Goal: Obtain resource: Download file/media

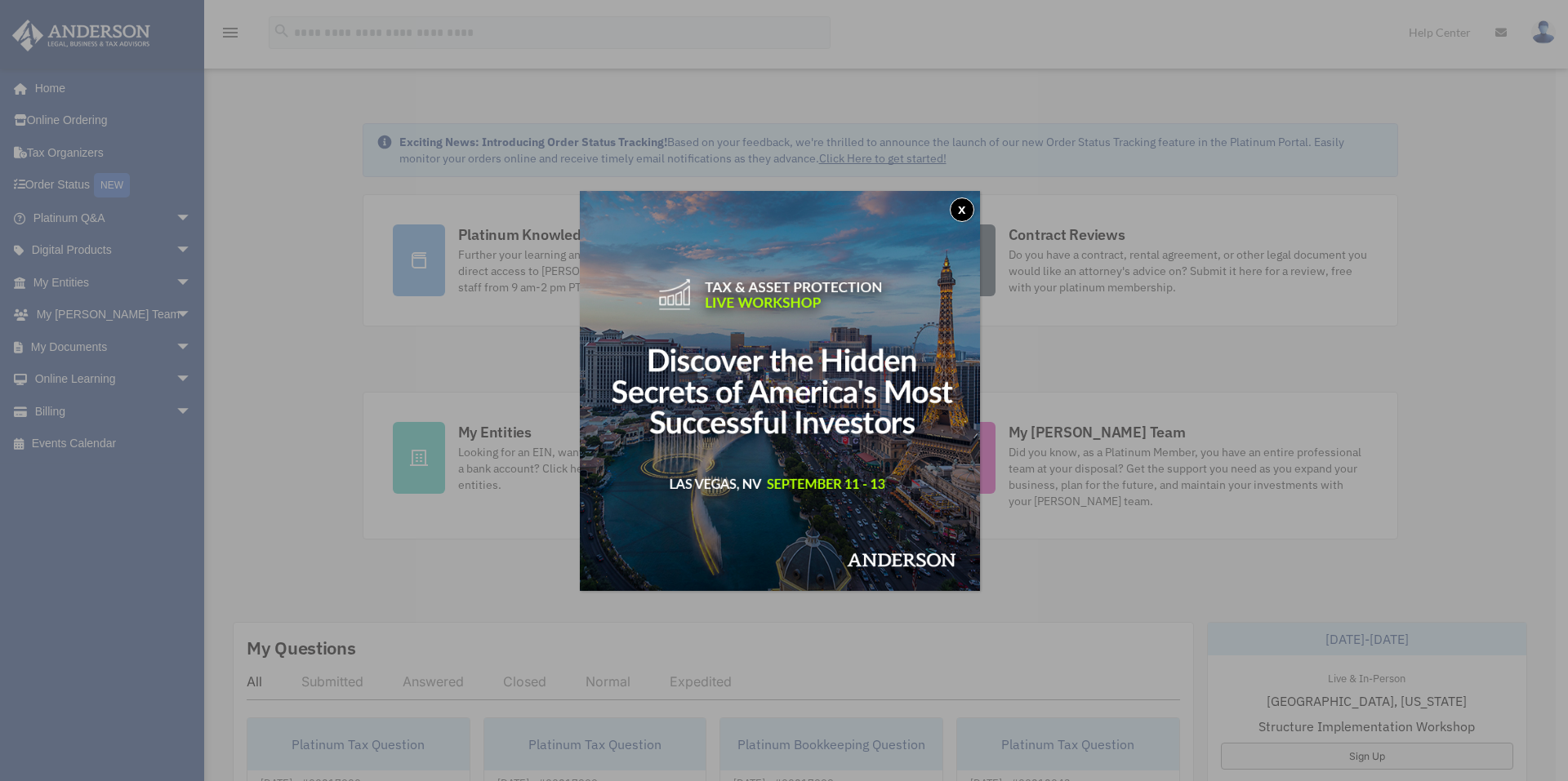
click at [967, 204] on button "x" at bounding box center [962, 210] width 25 height 25
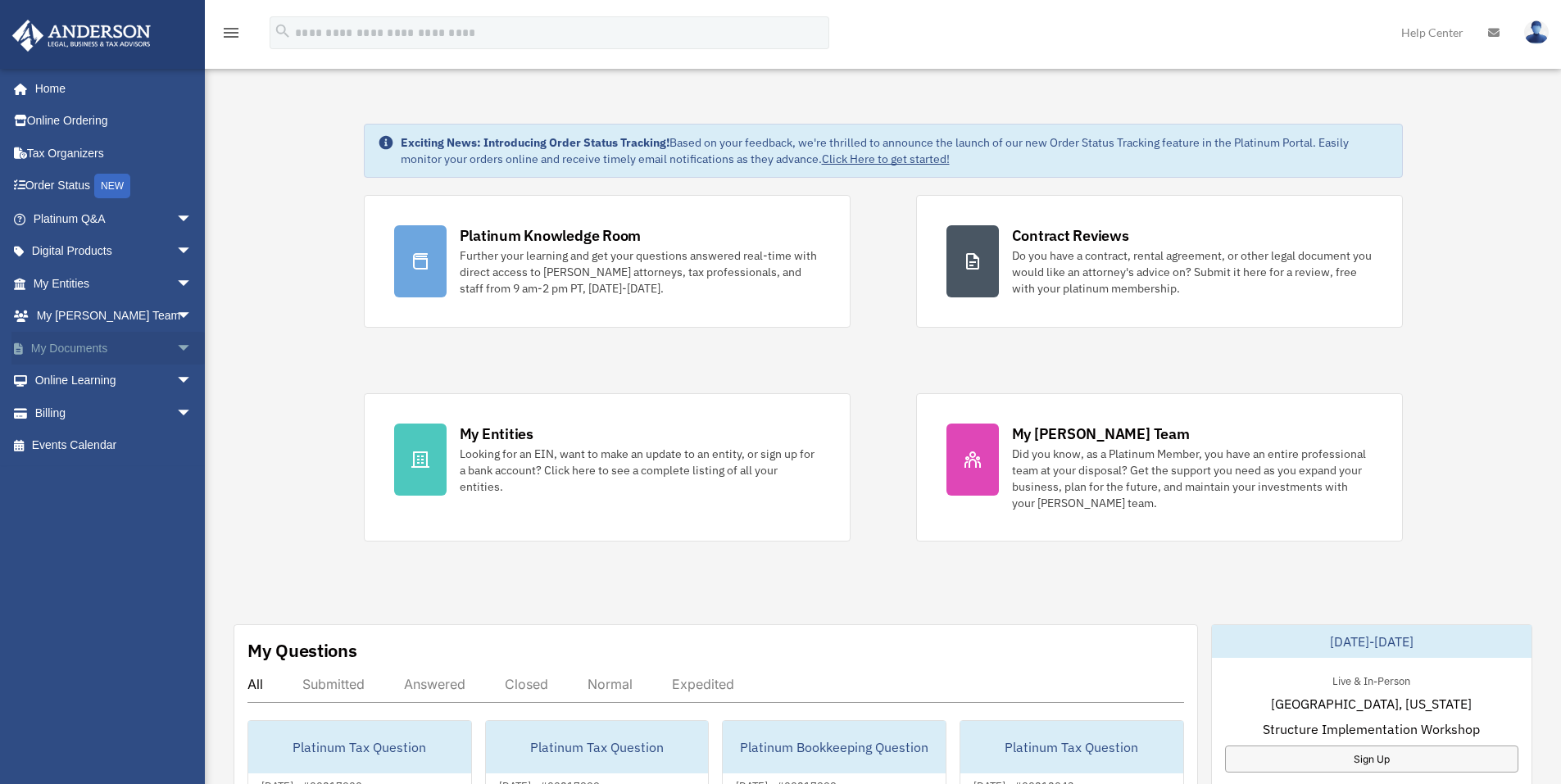
click at [176, 343] on span "arrow_drop_down" at bounding box center [193, 348] width 32 height 33
click at [65, 378] on link "Box" at bounding box center [120, 381] width 194 height 32
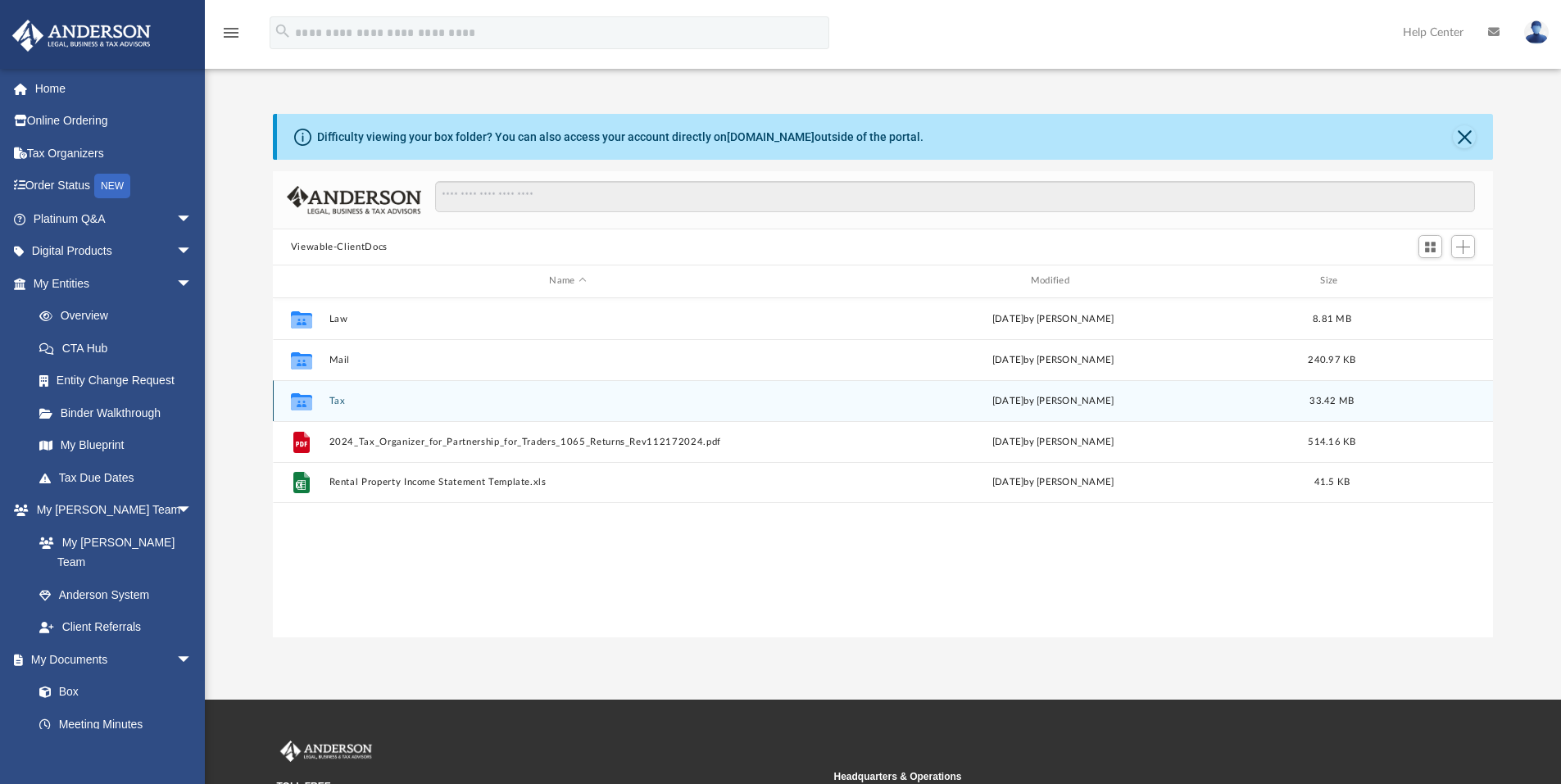
click at [813, 403] on div "[DATE] by [PERSON_NAME]" at bounding box center [1052, 400] width 477 height 14
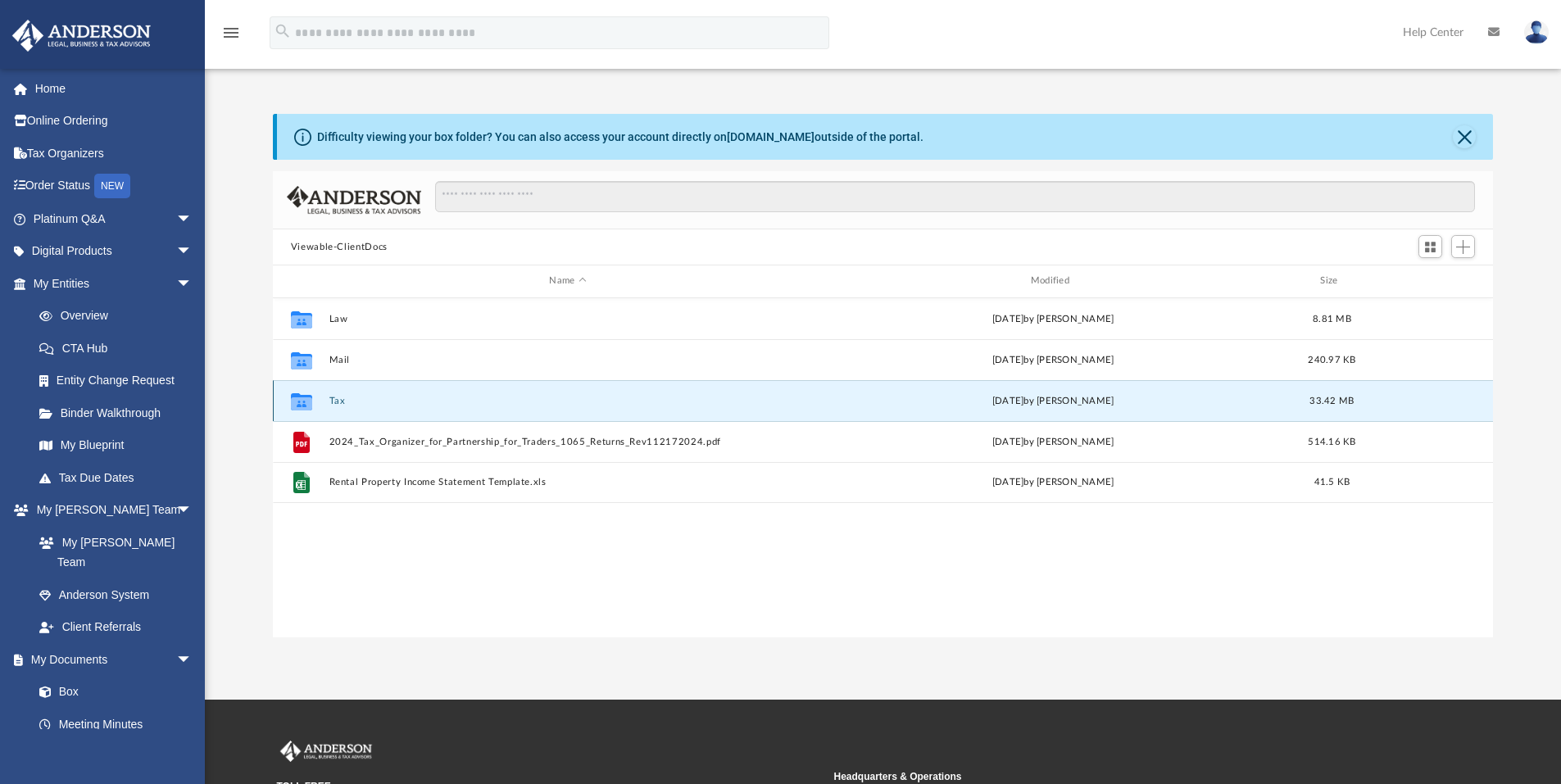
click at [337, 399] on button "Tax" at bounding box center [567, 401] width 477 height 10
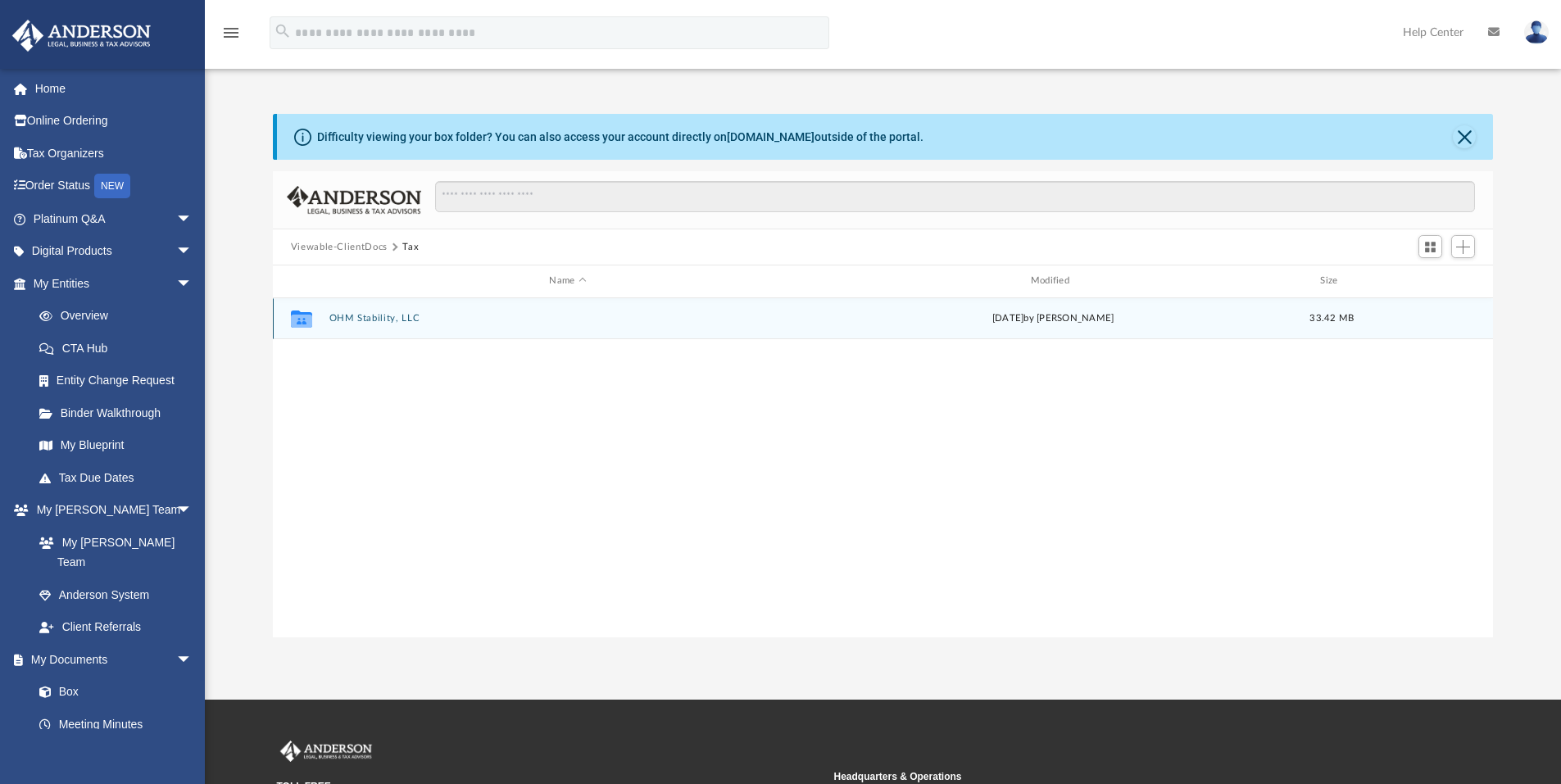
click at [396, 321] on button "OHM Stability, LLC" at bounding box center [567, 318] width 477 height 10
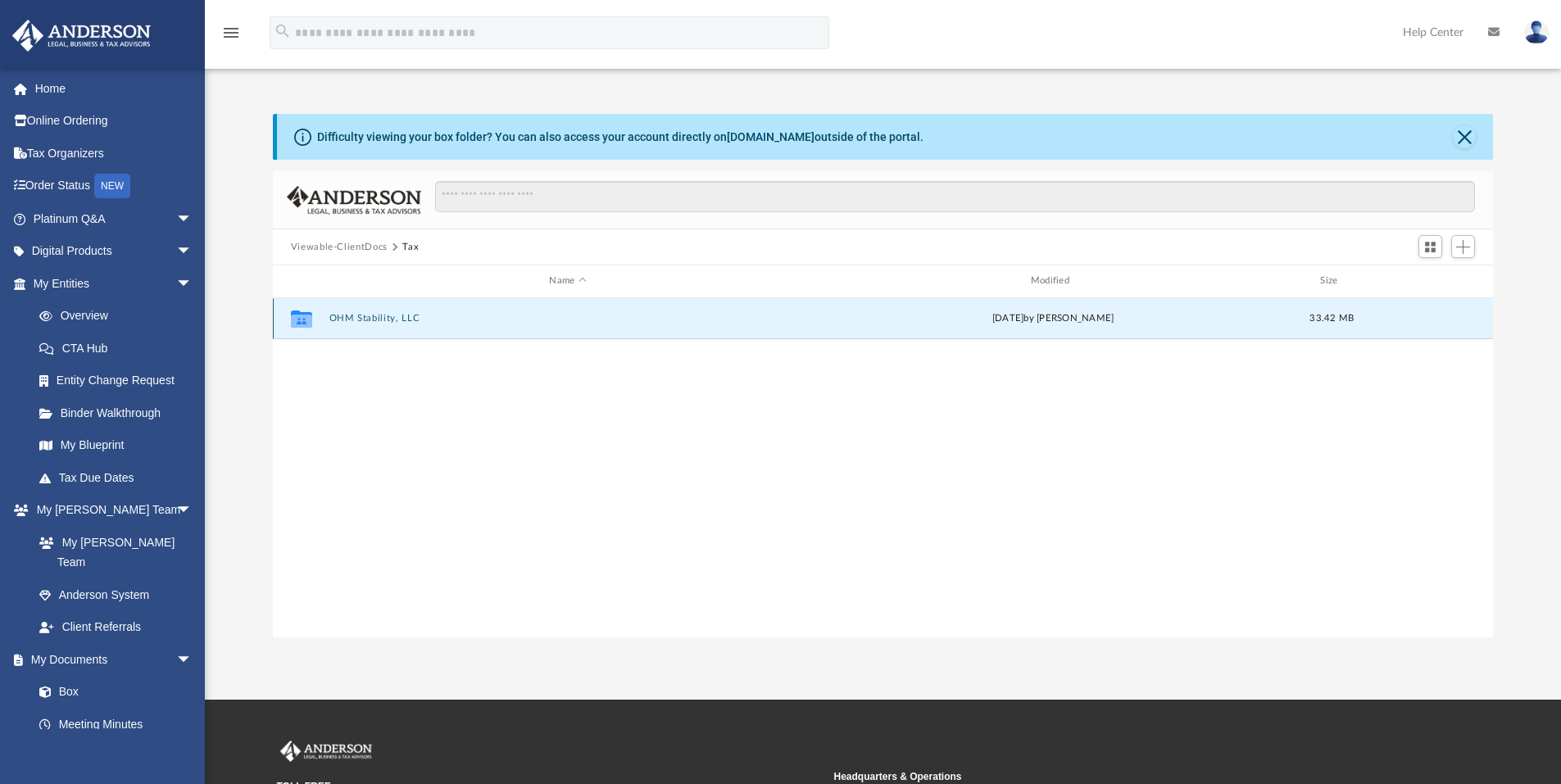
click at [396, 321] on button "OHM Stability, LLC" at bounding box center [567, 318] width 477 height 10
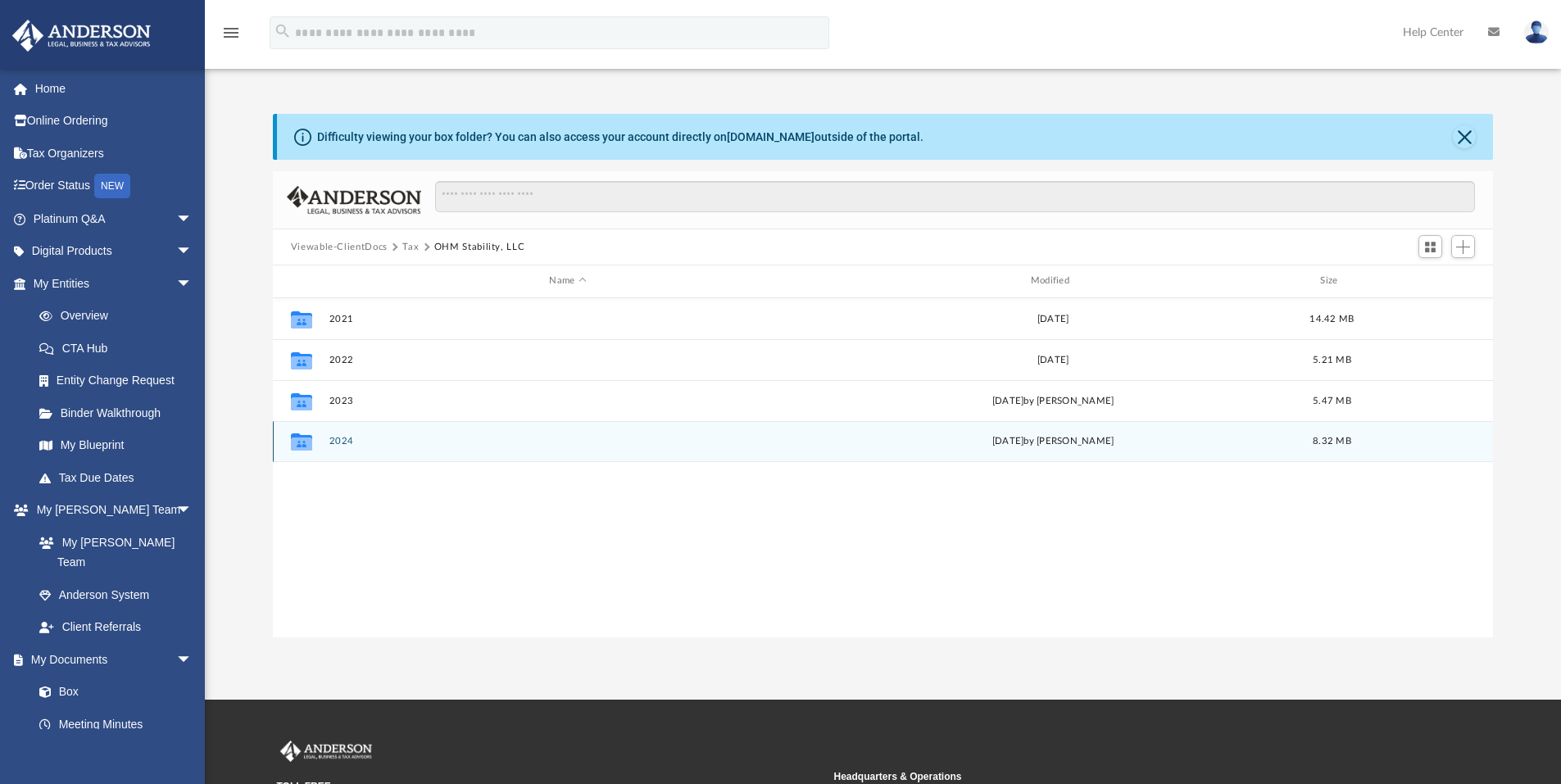
click at [376, 438] on button "2024" at bounding box center [567, 441] width 477 height 10
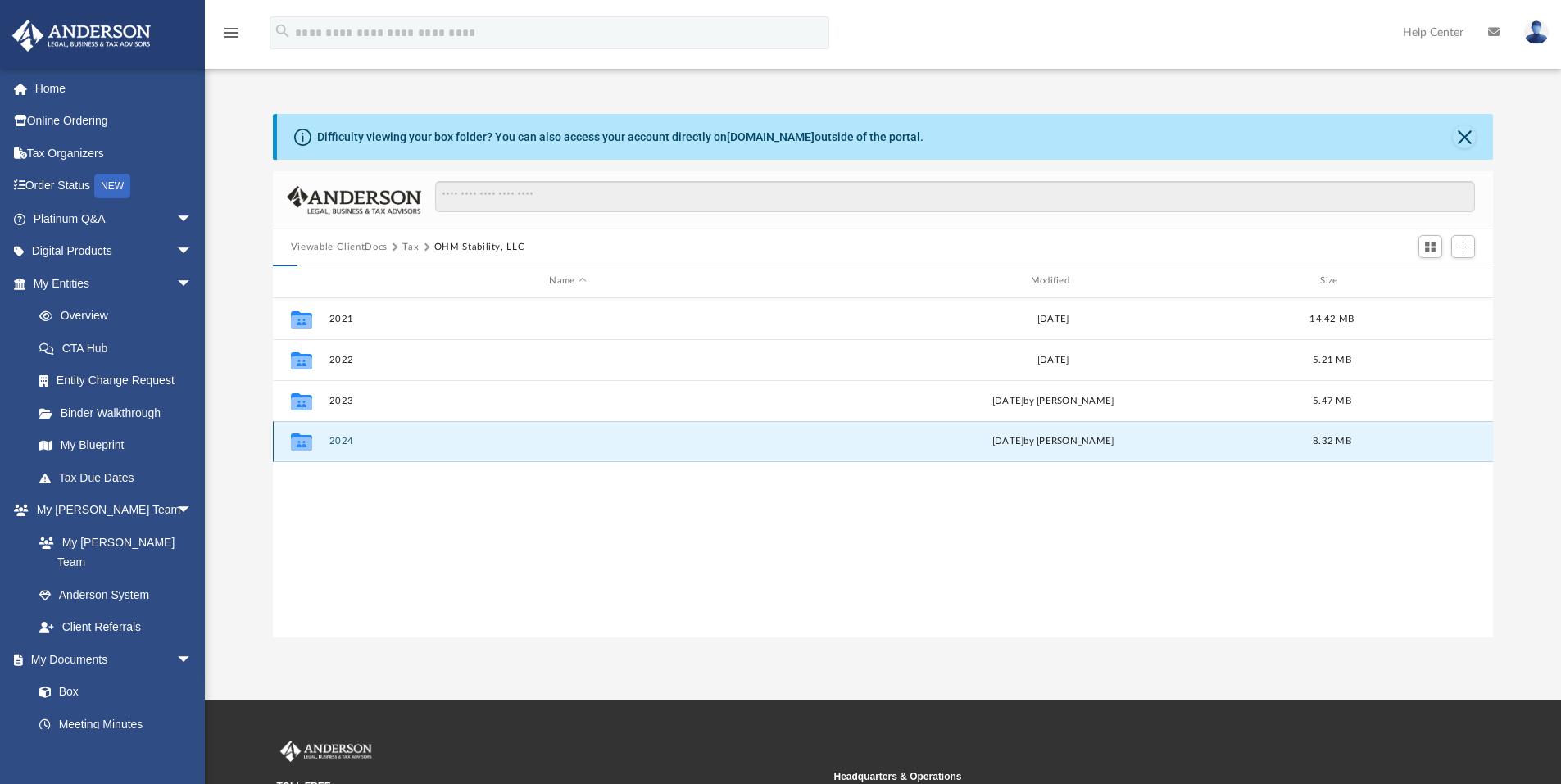
click at [376, 438] on button "2024" at bounding box center [567, 441] width 477 height 10
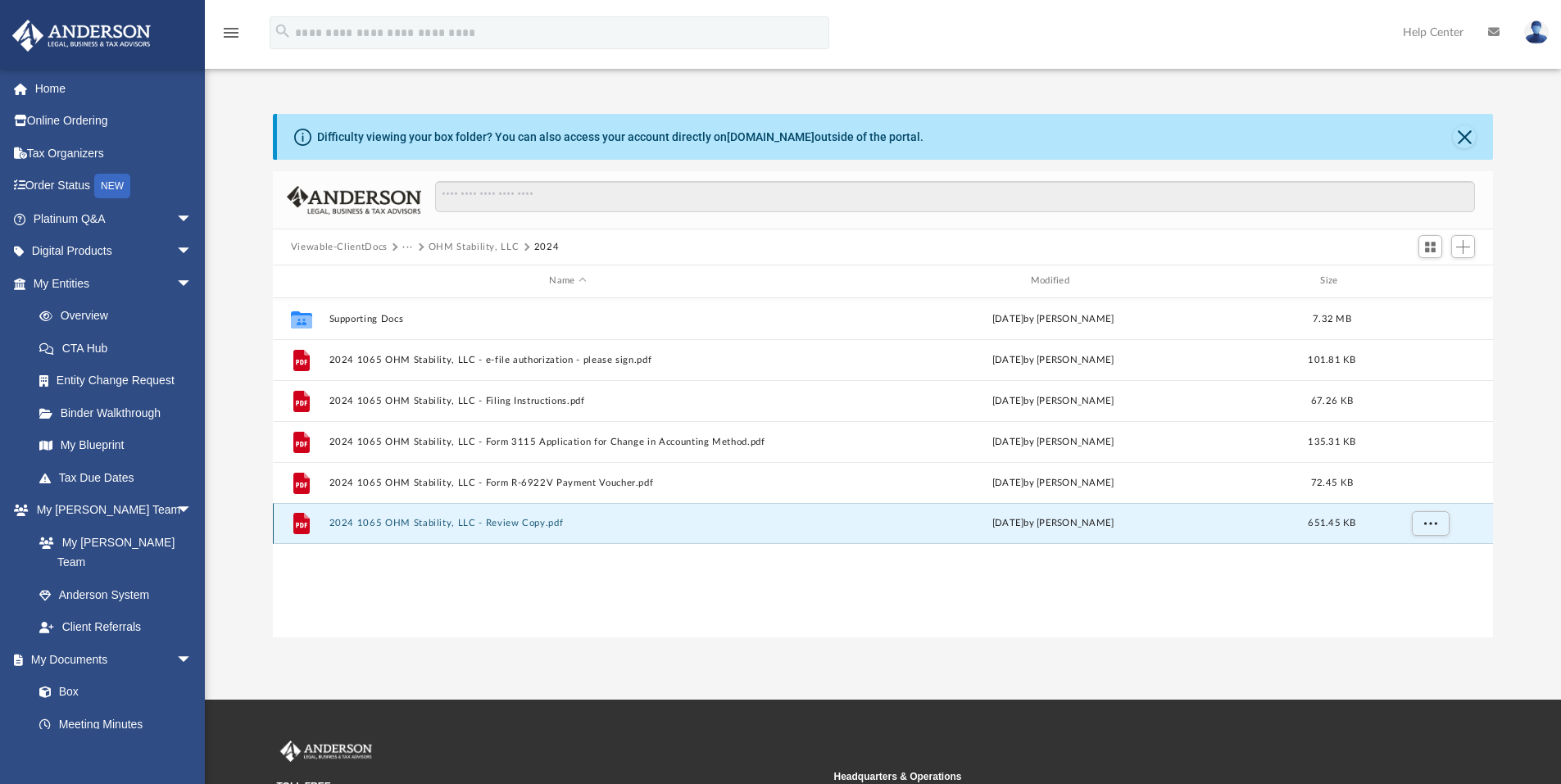
click at [577, 527] on button "2024 1065 OHM Stability, LLC - Review Copy.pdf" at bounding box center [567, 522] width 477 height 10
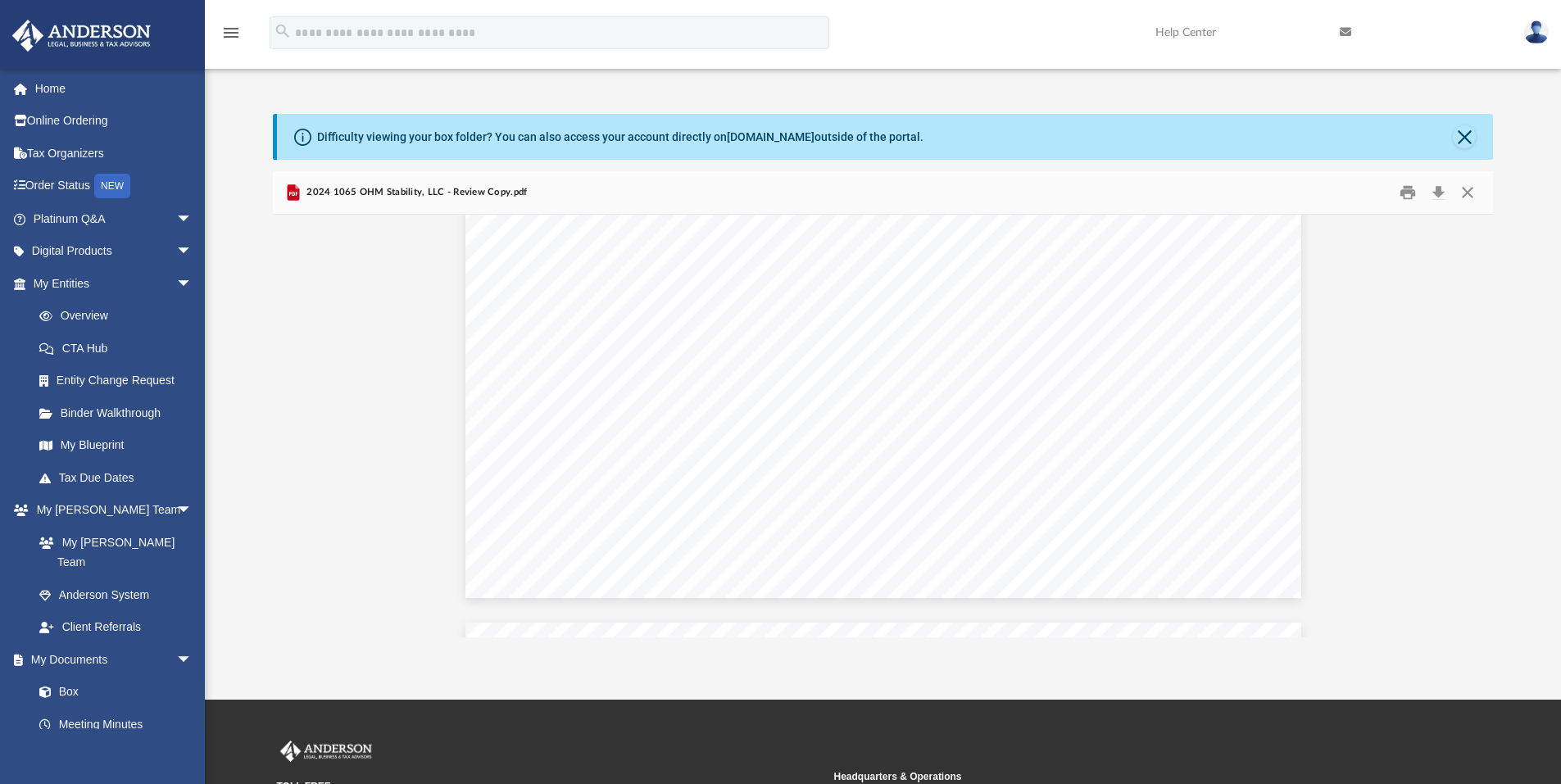
scroll to position [73175, 0]
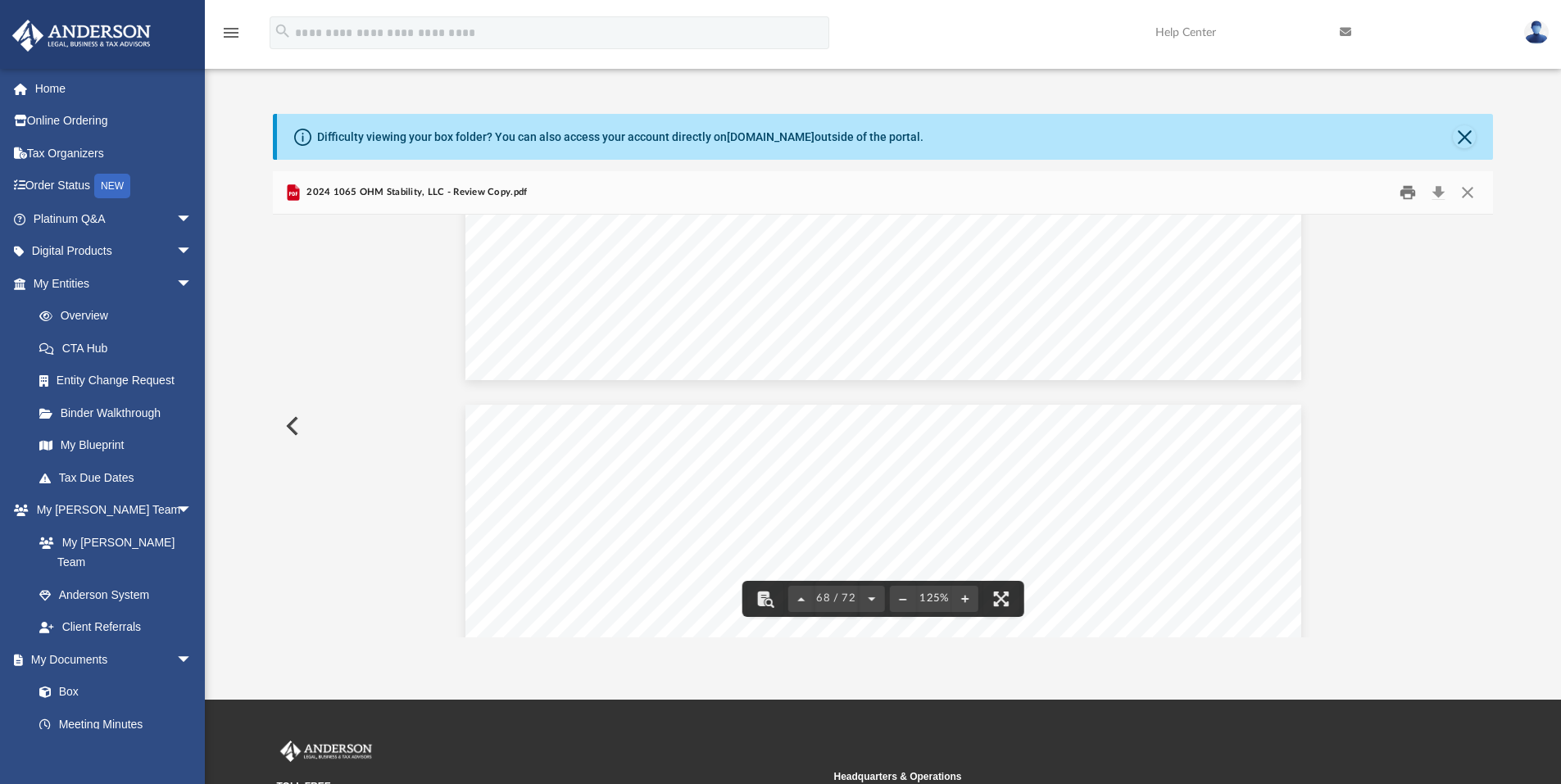
click at [1406, 189] on button "Print" at bounding box center [1408, 193] width 32 height 26
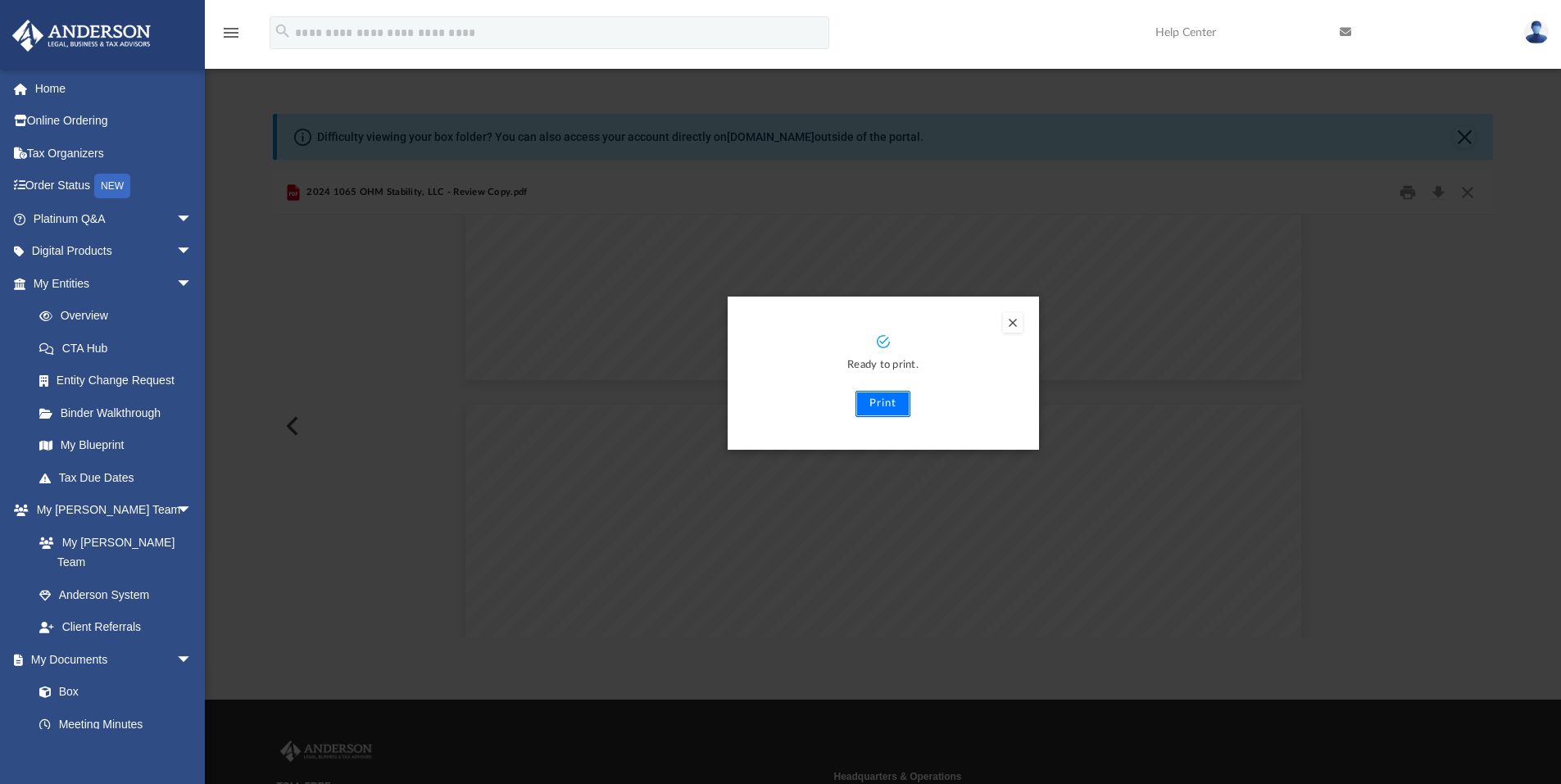
click at [882, 400] on button "Print" at bounding box center [883, 404] width 55 height 26
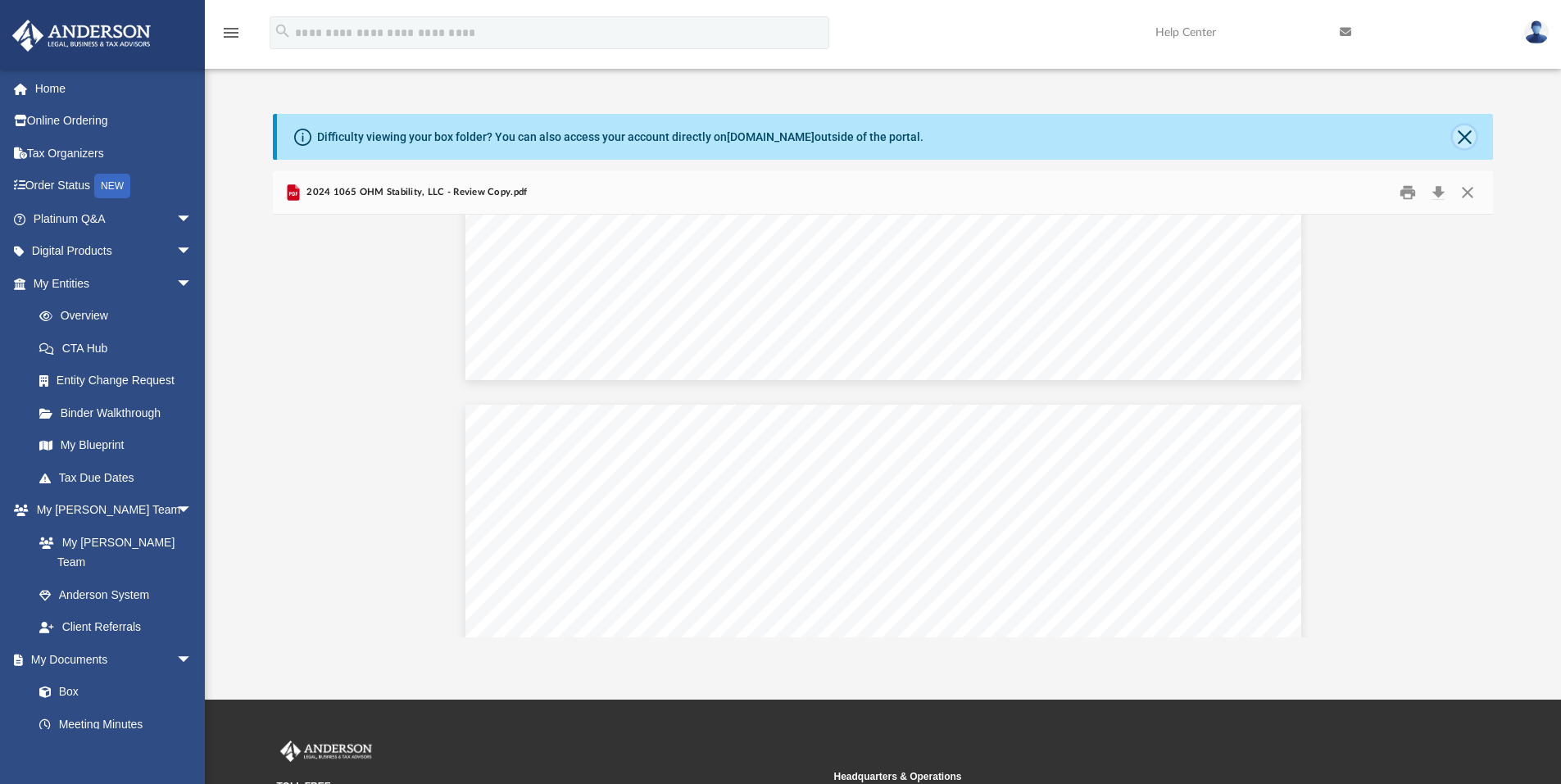
click at [1459, 137] on button "Close" at bounding box center [1464, 136] width 23 height 23
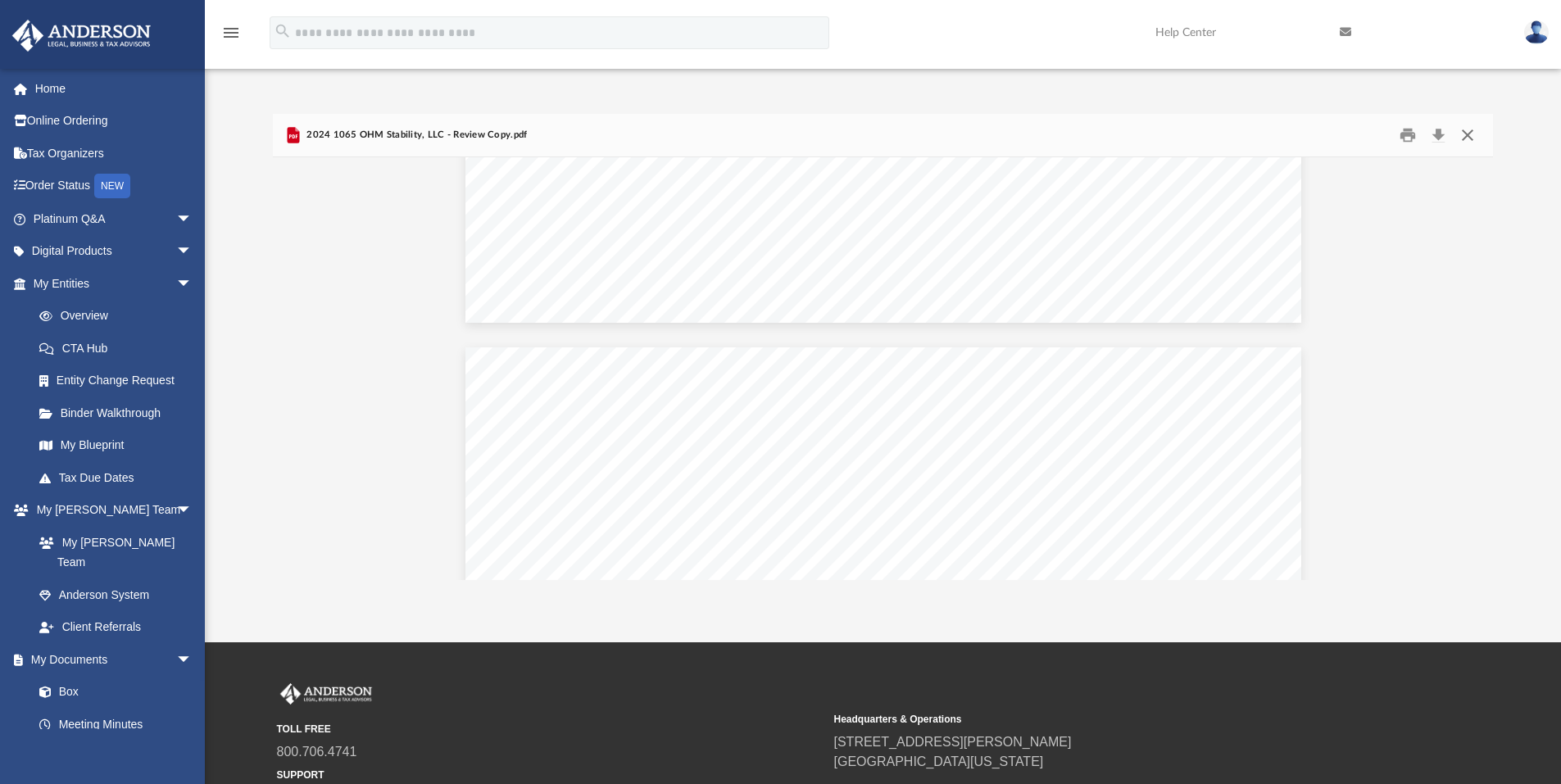
click at [1464, 135] on button "Close" at bounding box center [1467, 135] width 30 height 26
